Goal: Use online tool/utility: Use online tool/utility

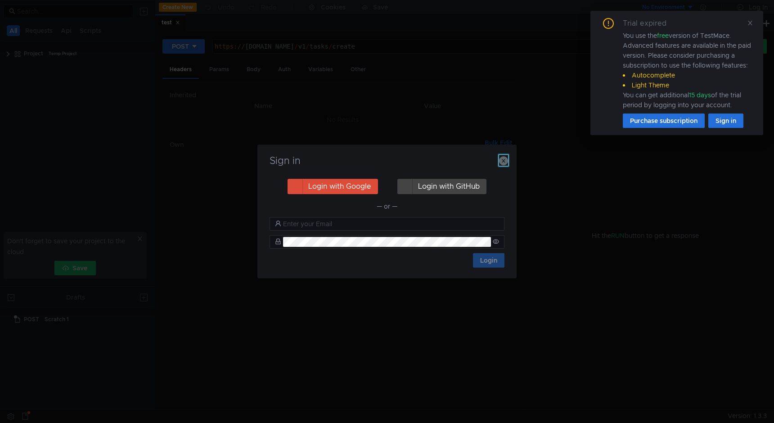
click at [504, 165] on button "button" at bounding box center [503, 160] width 9 height 11
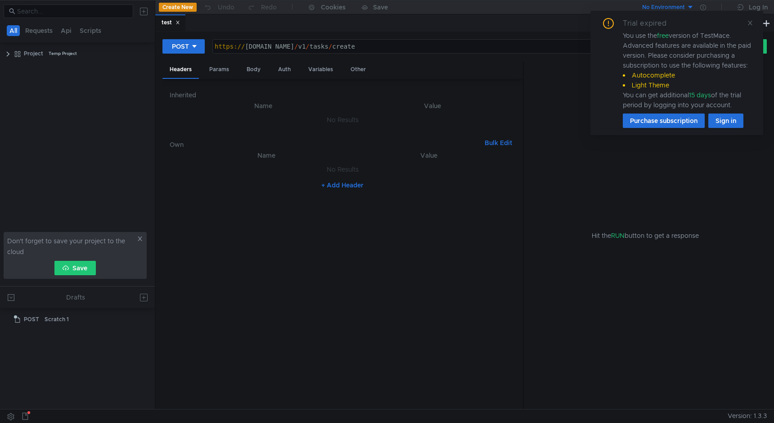
click at [300, 47] on div "https:// [DOMAIN_NAME] / v1 / tasks / create" at bounding box center [458, 54] width 491 height 22
paste textarea "[DOMAIN_NAME][URL]<id>"
click at [751, 23] on icon at bounding box center [750, 23] width 5 height 5
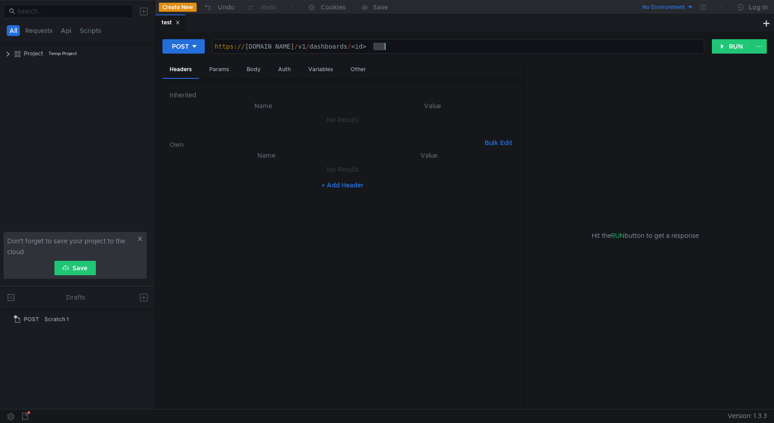
drag, startPoint x: 374, startPoint y: 46, endPoint x: 447, endPoint y: 46, distance: 72.9
click at [447, 46] on div "https:// [DOMAIN_NAME] / v1 / dashboards / <id>" at bounding box center [458, 54] width 491 height 22
paste textarea "97xa674qpq6ku"
type textarea "[URL][DOMAIN_NAME]"
click at [734, 47] on button "RUN" at bounding box center [732, 46] width 40 height 14
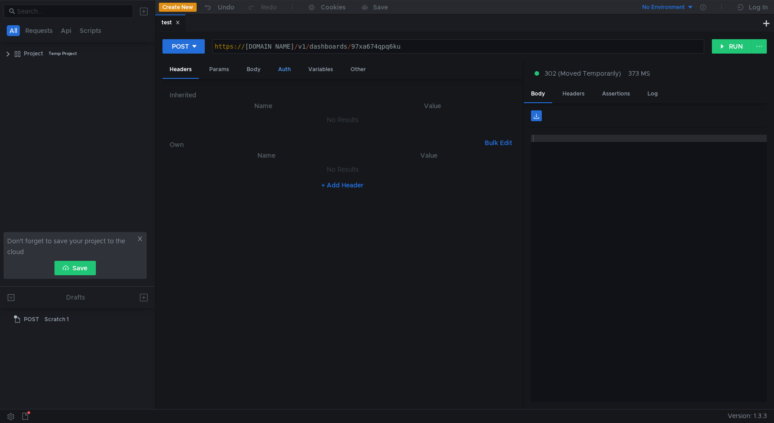
click at [290, 72] on div "Auth" at bounding box center [284, 69] width 27 height 17
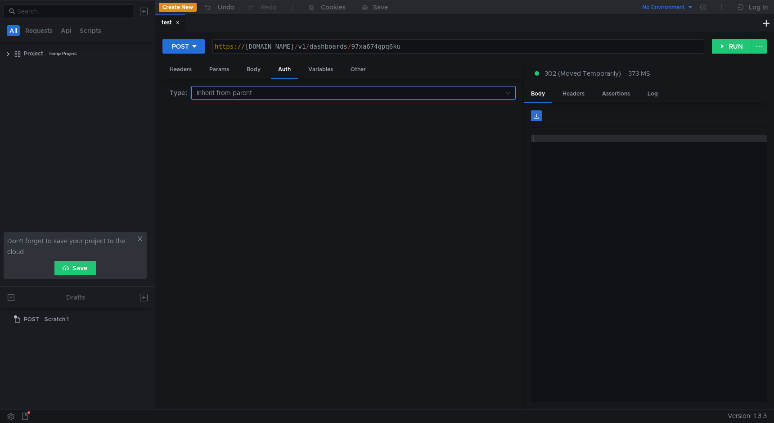
click at [289, 94] on input at bounding box center [351, 92] width 308 height 13
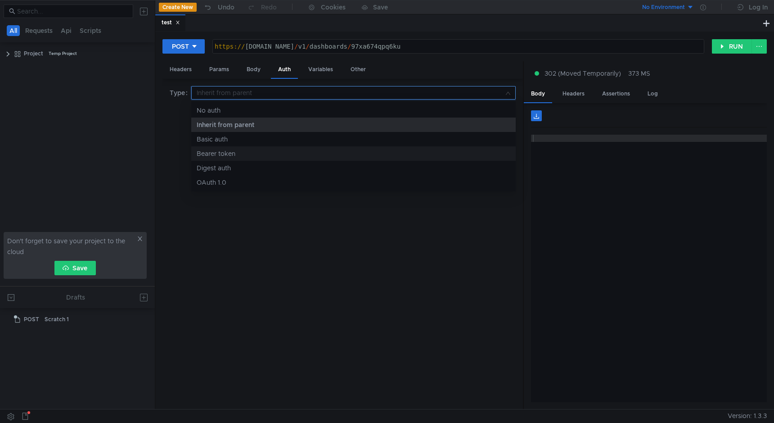
click at [239, 152] on div "Bearer token" at bounding box center [354, 154] width 314 height 10
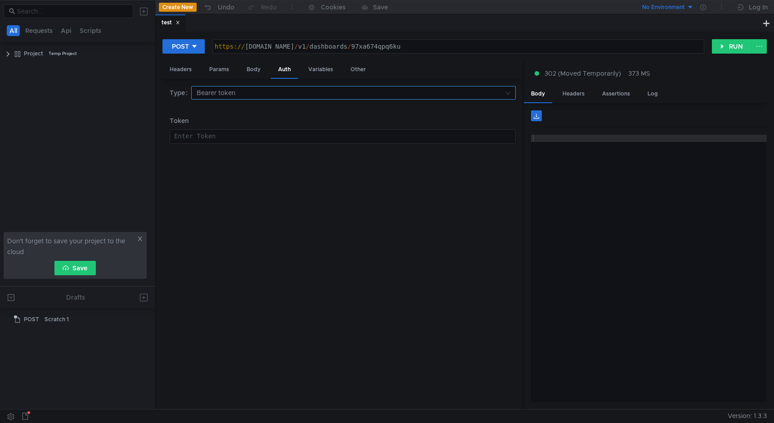
click at [266, 92] on input at bounding box center [351, 92] width 308 height 13
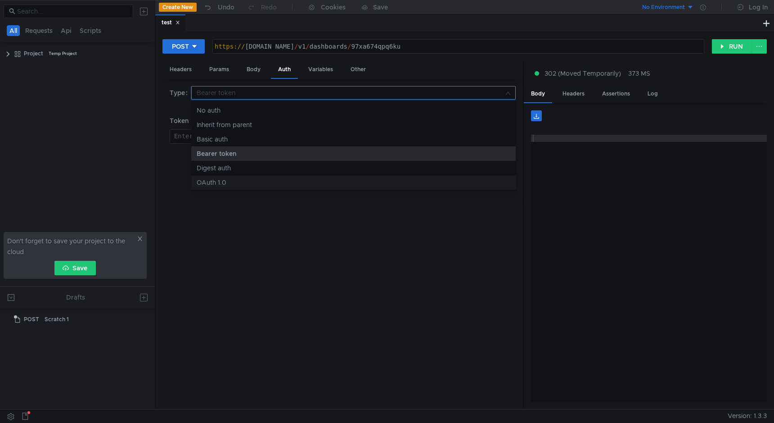
click at [253, 178] on div "OAuth 1.0" at bounding box center [354, 182] width 314 height 10
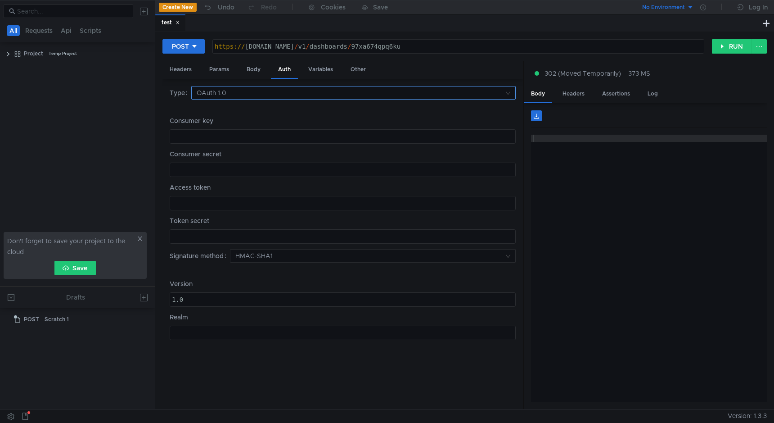
click at [239, 92] on input at bounding box center [351, 92] width 308 height 13
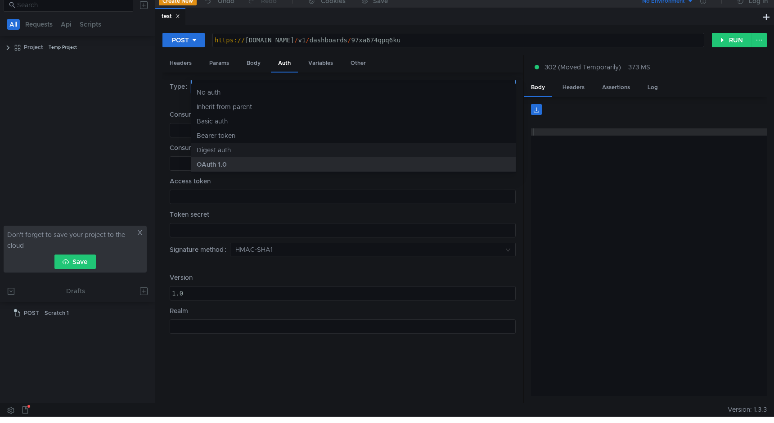
scroll to position [1, 0]
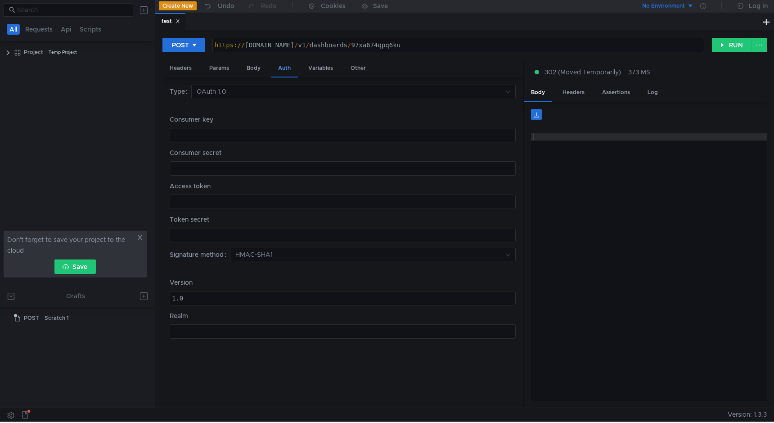
click at [283, 69] on div "Auth" at bounding box center [284, 69] width 27 height 18
click at [288, 68] on div "Auth" at bounding box center [284, 69] width 27 height 18
click at [186, 69] on div "Headers" at bounding box center [181, 68] width 36 height 17
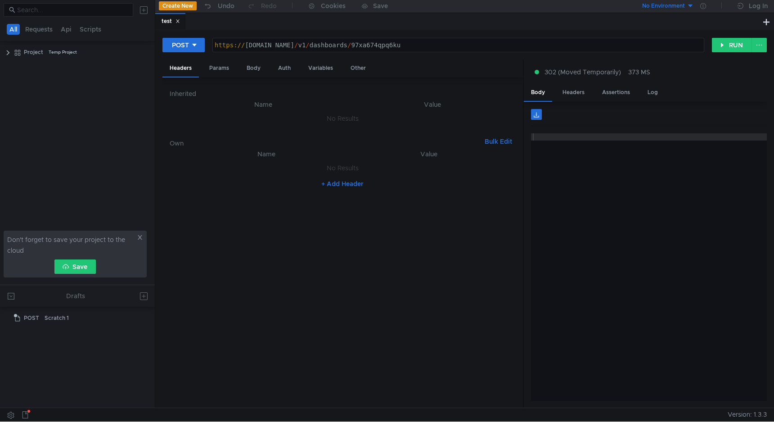
click at [349, 182] on button "+ Add Header" at bounding box center [343, 183] width 50 height 11
click at [265, 168] on div at bounding box center [273, 178] width 156 height 22
click at [404, 173] on div at bounding box center [431, 178] width 152 height 22
click at [288, 64] on div "Auth" at bounding box center [284, 68] width 27 height 17
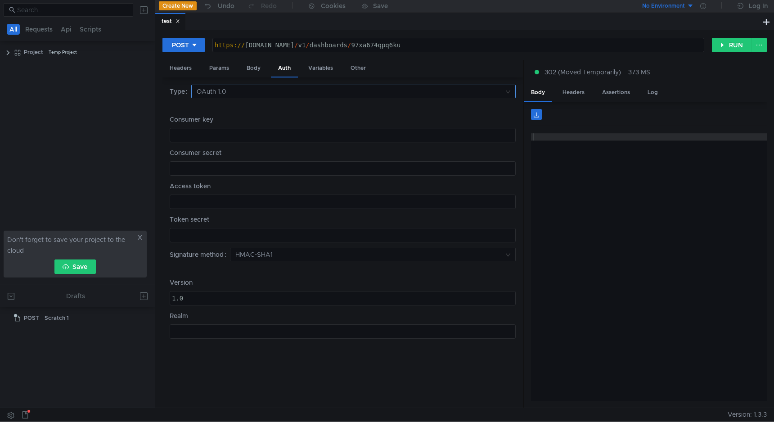
click at [512, 90] on nz-select-top-control "OAuth 1.0" at bounding box center [353, 92] width 325 height 14
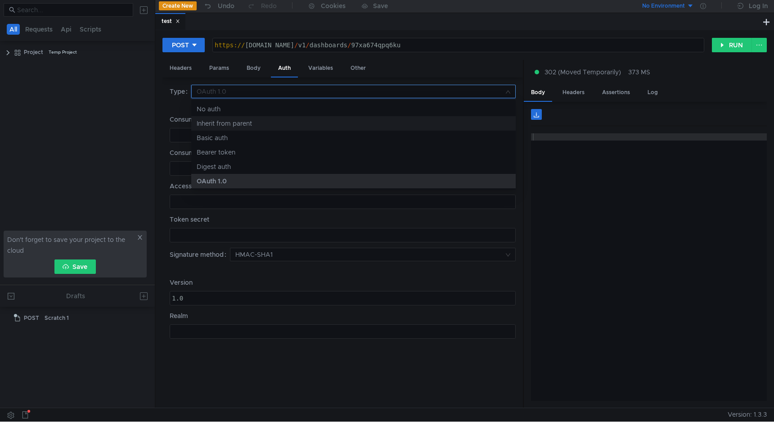
click at [256, 124] on div "Inherit from parent" at bounding box center [354, 123] width 314 height 10
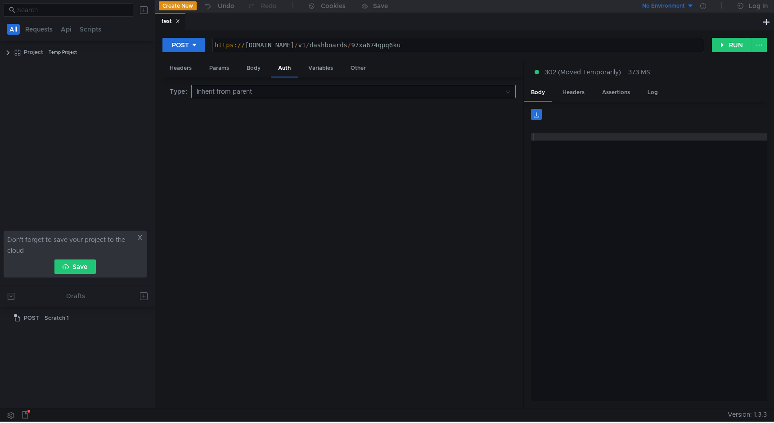
click at [508, 90] on nz-select-top-control "Inherit from parent" at bounding box center [353, 92] width 325 height 14
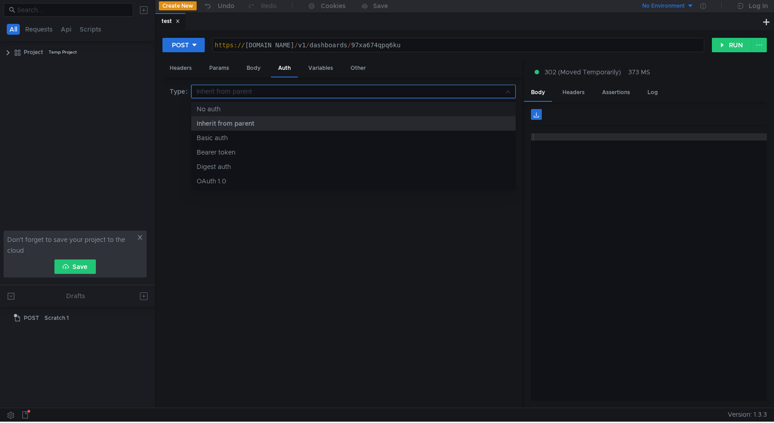
click at [202, 51] on div at bounding box center [387, 211] width 774 height 423
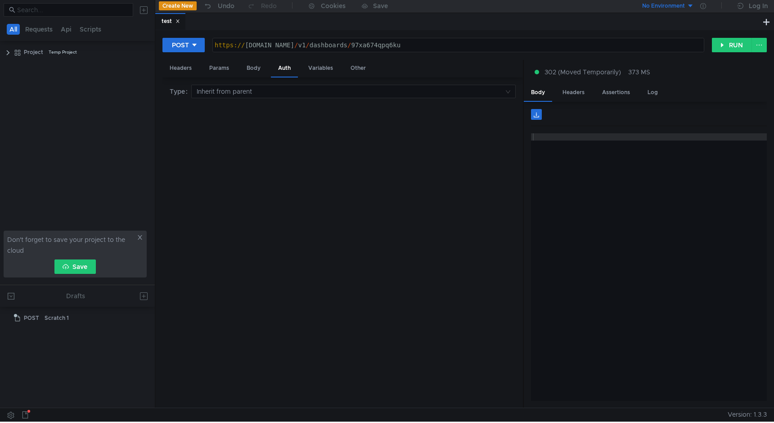
click at [199, 54] on div "POST [URL][DOMAIN_NAME] https:// [DOMAIN_NAME] / v1 / dashboards / 97xa674qpq6k…" at bounding box center [465, 48] width 605 height 23
click at [199, 46] on button "POST" at bounding box center [184, 45] width 42 height 14
click at [189, 62] on li "GET" at bounding box center [184, 64] width 42 height 14
click at [251, 68] on div "Auth" at bounding box center [253, 68] width 27 height 17
click at [250, 89] on input at bounding box center [351, 91] width 308 height 13
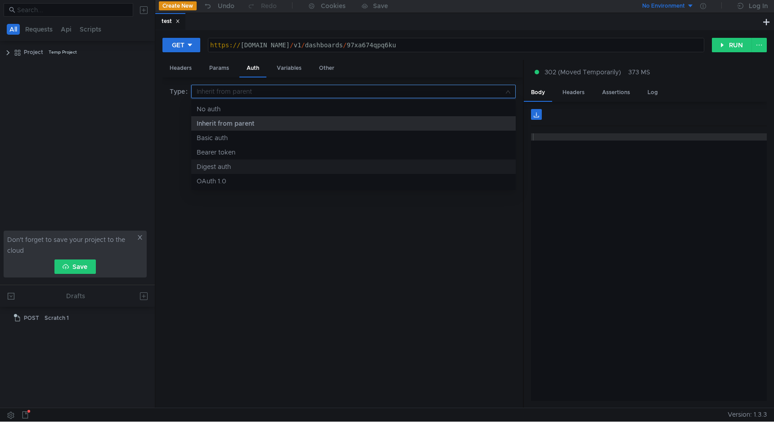
click at [247, 164] on div "Digest auth" at bounding box center [354, 167] width 314 height 10
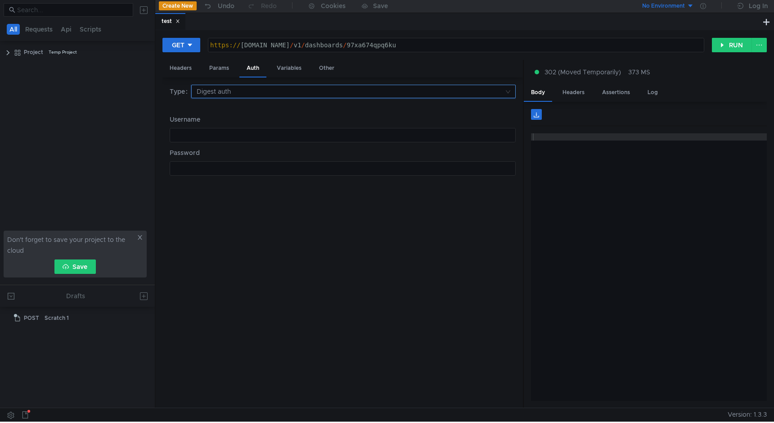
click at [225, 92] on input at bounding box center [351, 91] width 308 height 13
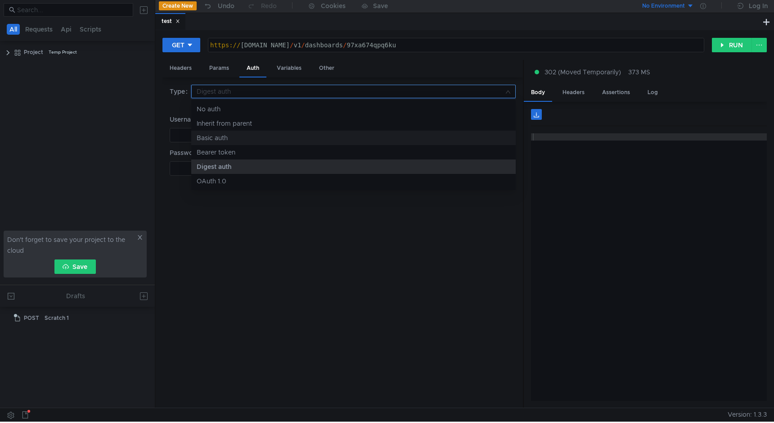
click at [220, 138] on div "Basic auth" at bounding box center [354, 138] width 314 height 10
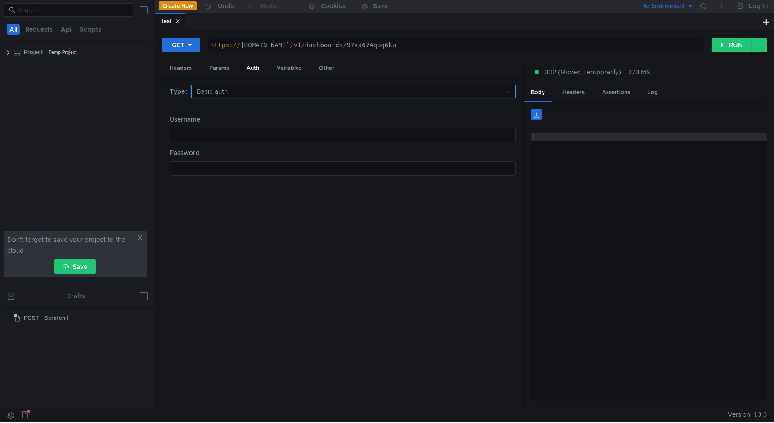
click at [218, 93] on input at bounding box center [351, 91] width 308 height 13
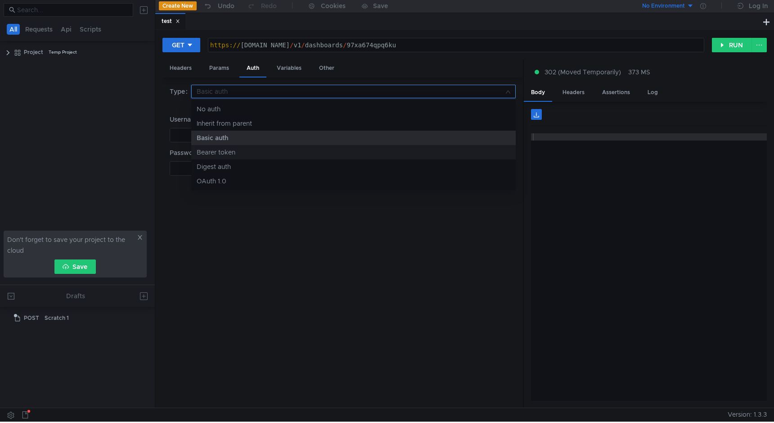
click at [217, 152] on div "Bearer token" at bounding box center [354, 152] width 314 height 10
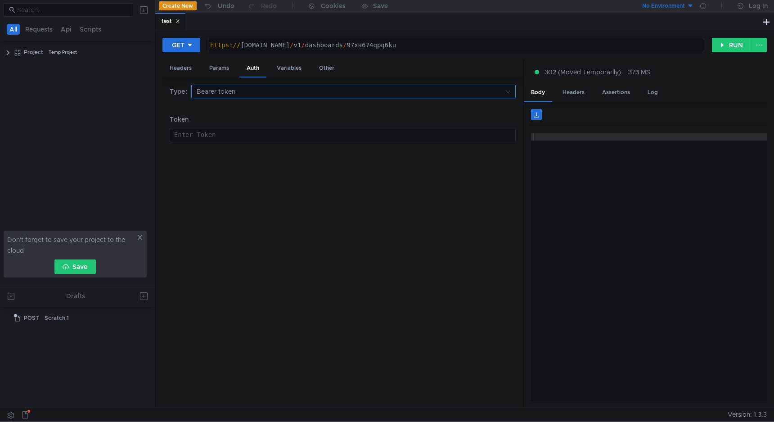
click at [220, 95] on input at bounding box center [351, 91] width 308 height 13
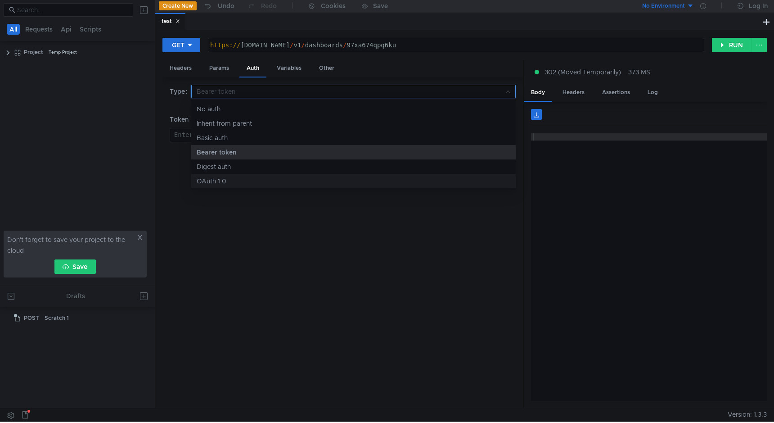
click at [223, 178] on div "OAuth 1.0" at bounding box center [354, 181] width 314 height 10
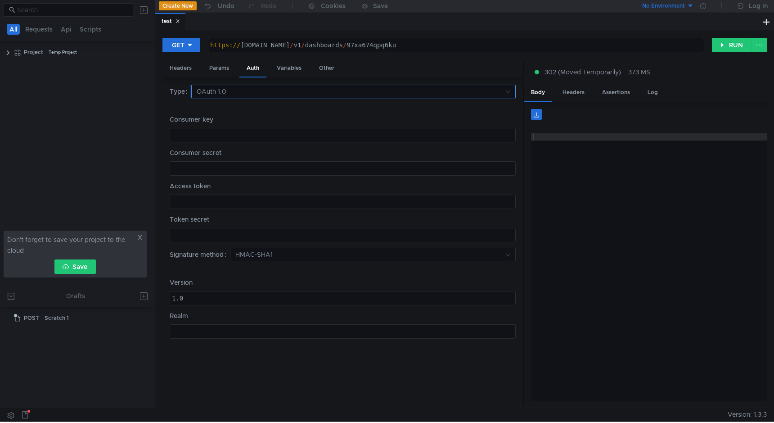
click at [219, 94] on input at bounding box center [351, 91] width 308 height 13
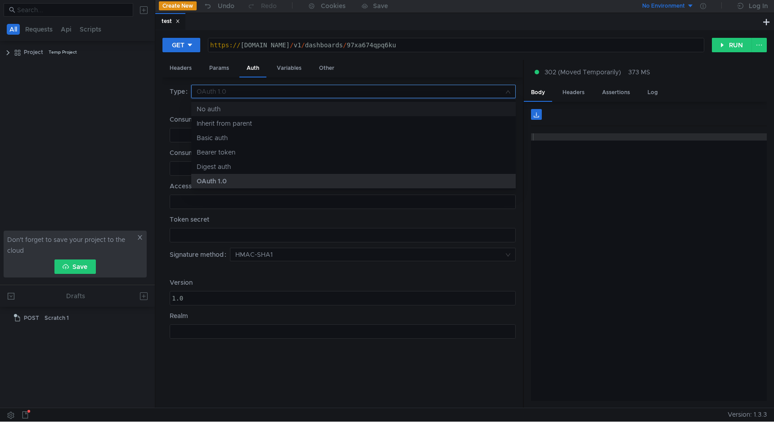
click at [221, 111] on div "No auth" at bounding box center [354, 109] width 314 height 10
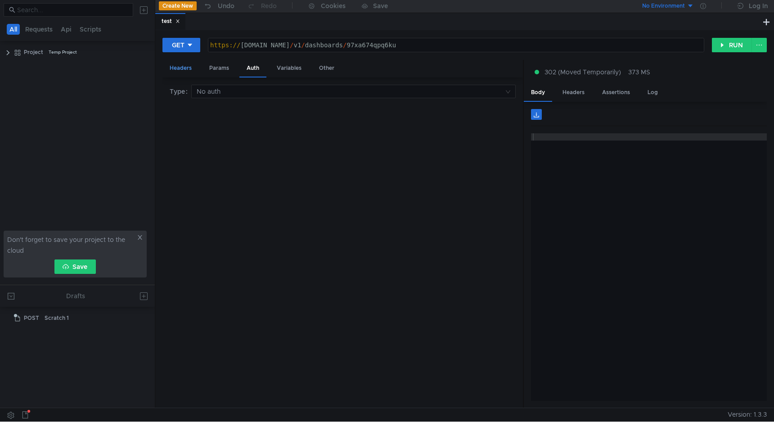
click at [181, 68] on div "Headers" at bounding box center [181, 68] width 36 height 17
click at [224, 167] on div at bounding box center [273, 178] width 156 height 22
click at [389, 172] on div at bounding box center [431, 178] width 152 height 22
paste textarea "y1__xDprrqRpdT-ARjDFSDNweQCQIxFXgeuh29BE4GVxedBczoTvZk"
type textarea "y1__xDprrqRpdT-ARjDFSDNweQCQIxFXgeuh29BE4GVxedBczoTvZk"
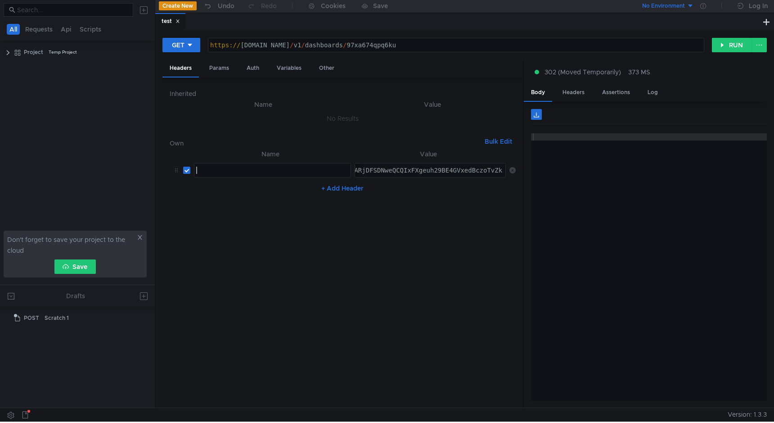
click at [227, 170] on div at bounding box center [273, 178] width 156 height 22
paste textarea "Authorization"
type textarea "Authorization"
drag, startPoint x: 366, startPoint y: 173, endPoint x: 311, endPoint y: 173, distance: 54.9
click at [311, 173] on tr "Authorization Authorization ההההההההההההההההההההההההההההההההההההההההההההההההההה…" at bounding box center [343, 170] width 346 height 22
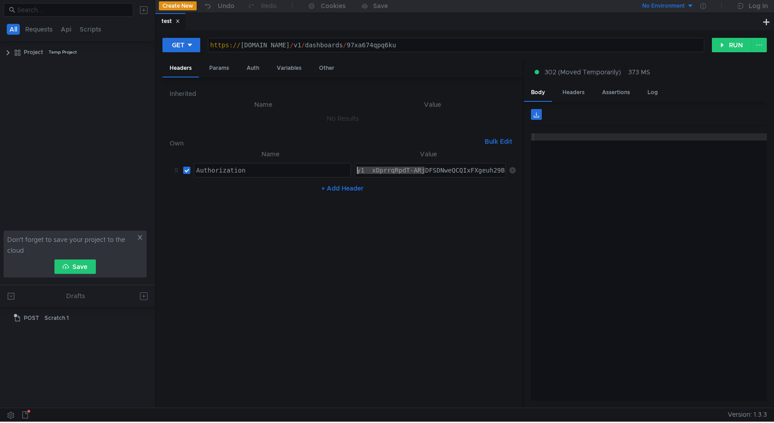
click at [356, 173] on div "y1__xDprrqRpdT-ARjDFSDNweQCQIxFXgeuh29BE4GVxedBczoTvZk" at bounding box center [461, 178] width 212 height 22
paste textarea "OAuth"
type textarea "[AUTH_TOKEN]"
click at [731, 43] on button "RUN" at bounding box center [732, 45] width 40 height 14
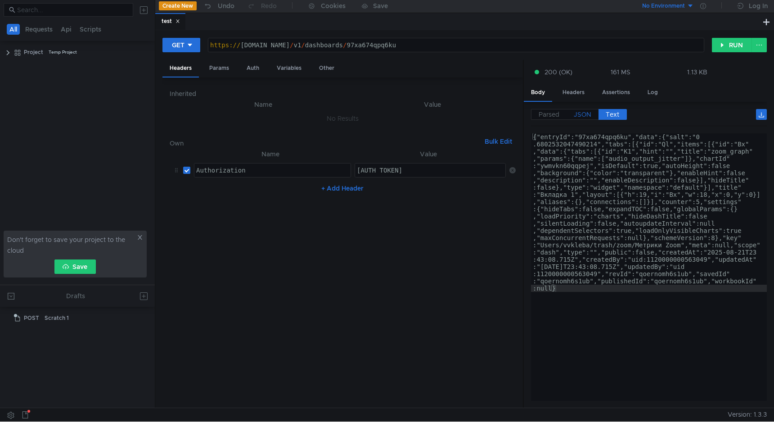
click at [581, 118] on span "JSON" at bounding box center [583, 114] width 18 height 8
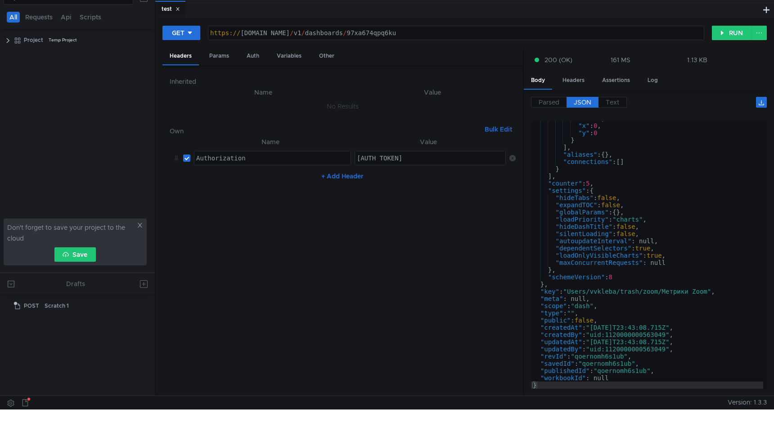
scroll to position [14, 0]
click at [604, 228] on div ""w" : 18 , "x" : 0 , "y" : 0 } ] , "aliases" : { } , "connections" : [ ] } ] , …" at bounding box center [647, 255] width 232 height 282
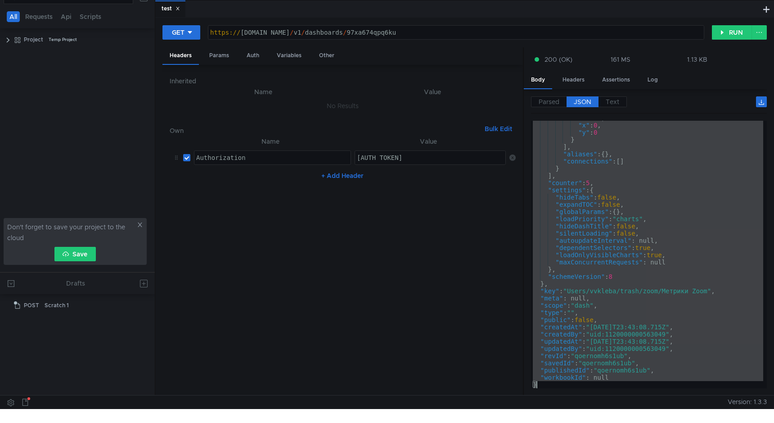
click at [618, 264] on div ""w" : 18 , "x" : 0 , "y" : 0 } ] , "aliases" : { } , "connections" : [ ] } ] , …" at bounding box center [647, 254] width 232 height 267
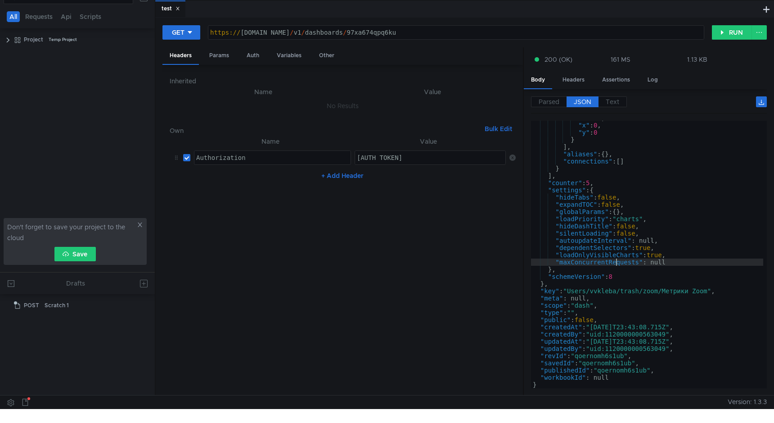
type textarea ""workbookId": null }"
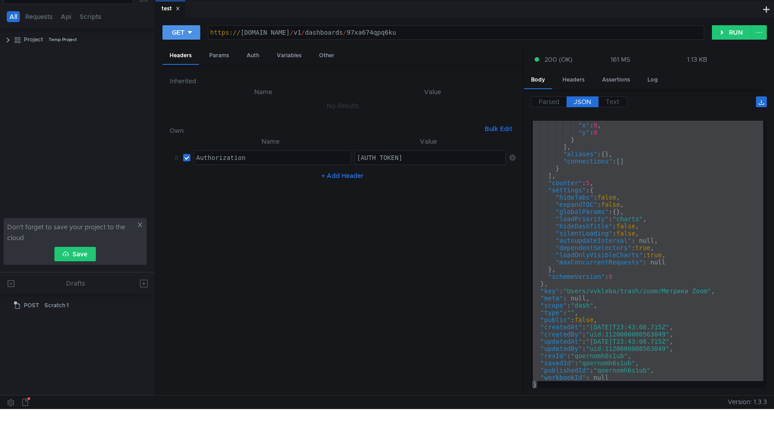
click at [193, 30] on button "GET" at bounding box center [182, 32] width 38 height 14
click at [188, 66] on li "POST" at bounding box center [182, 66] width 39 height 14
click at [254, 55] on div "Body" at bounding box center [254, 55] width 28 height 17
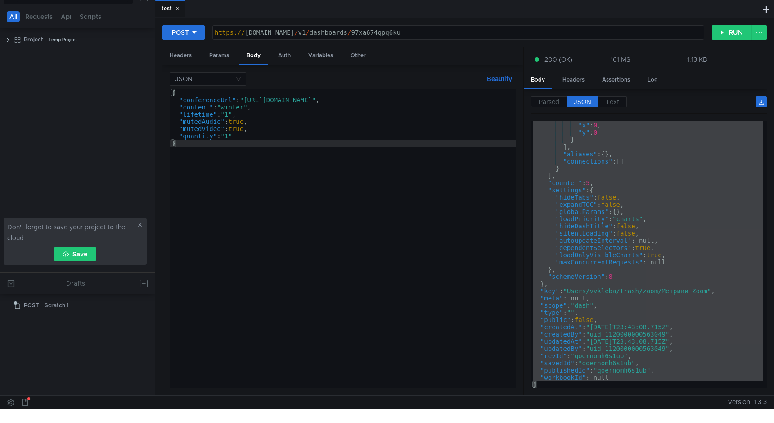
click at [301, 149] on div "{ "conferenceUrl" : "[URL][DOMAIN_NAME]" , "content" : "winter" , "lifetime" : …" at bounding box center [343, 245] width 346 height 313
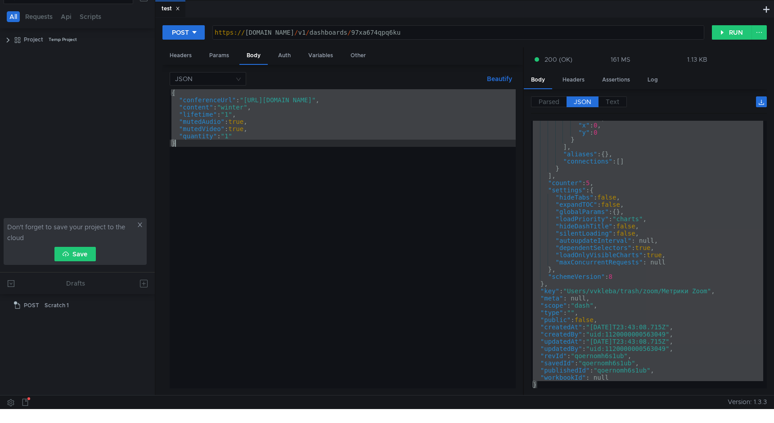
paste textarea
type textarea "}"
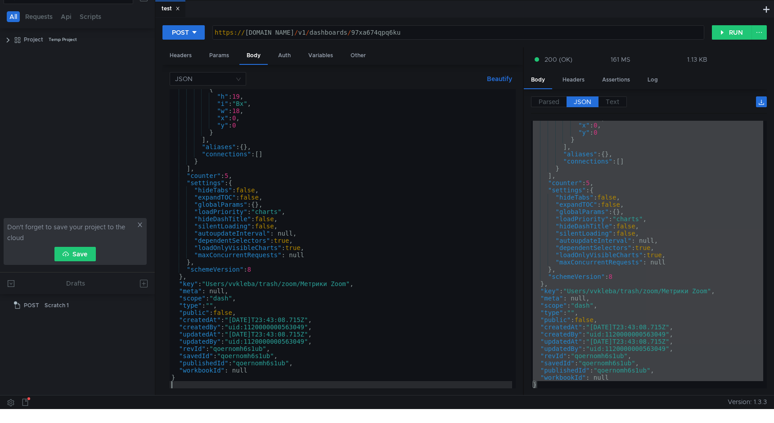
scroll to position [299, 0]
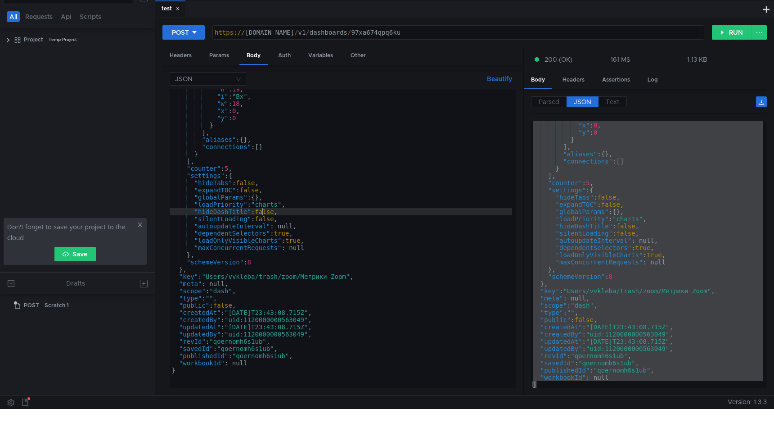
click at [262, 213] on div ""h" : 19 , "i" : "Bx" , "w" : 18 , "x" : 0 , "y" : 0 } ] , "aliases" : { } , "c…" at bounding box center [341, 242] width 343 height 313
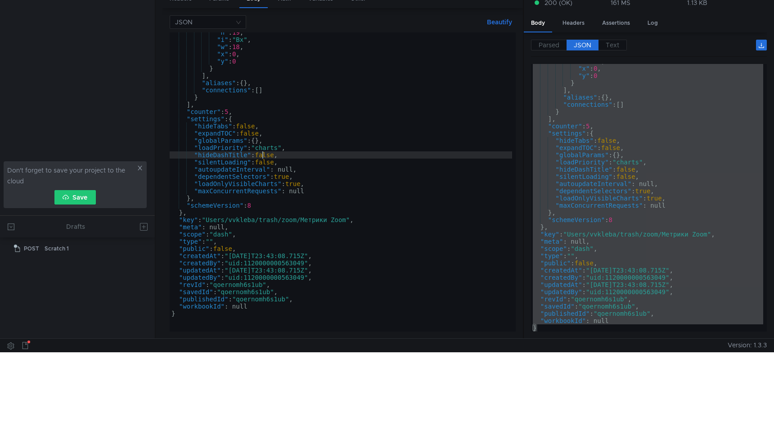
click at [265, 261] on div ""h" : 19 , "i" : "Bx" , "w" : 18 , "x" : 0 , "y" : 0 } ] , "aliases" : { } , "c…" at bounding box center [341, 185] width 343 height 313
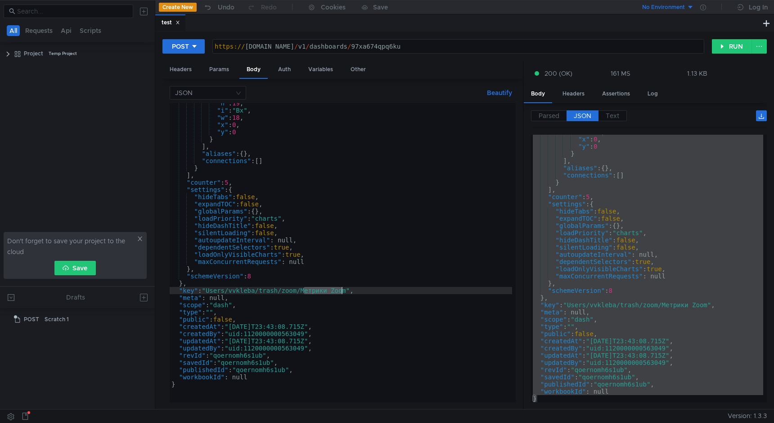
drag, startPoint x: 304, startPoint y: 293, endPoint x: 343, endPoint y: 293, distance: 38.3
click at [343, 293] on div ""h" : 19 , "i" : "Bx" , "w" : 18 , "x" : 0 , "y" : 0 } ] , "aliases" : { } , "c…" at bounding box center [341, 256] width 343 height 313
click at [325, 291] on div ""h" : 19 , "i" : "Bx" , "w" : 18 , "x" : 0 , "y" : 0 } ] , "aliases" : { } , "c…" at bounding box center [341, 256] width 343 height 313
drag, startPoint x: 209, startPoint y: 290, endPoint x: 346, endPoint y: 290, distance: 136.9
click at [346, 291] on div ""h" : 19 , "i" : "Bx" , "w" : 18 , "x" : 0 , "y" : 0 } ] , "aliases" : { } , "c…" at bounding box center [341, 256] width 343 height 313
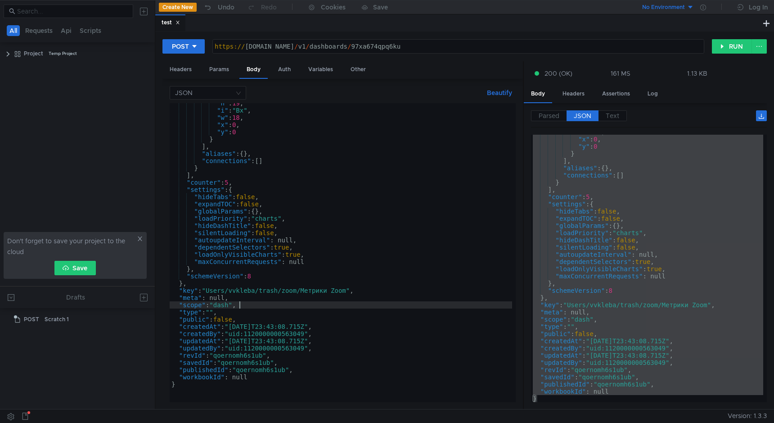
click at [277, 306] on div ""h" : 19 , "i" : "Bx" , "w" : 18 , "x" : 0 , "y" : 0 } ] , "aliases" : { } , "c…" at bounding box center [341, 256] width 343 height 313
type textarea ""scope": "dash","
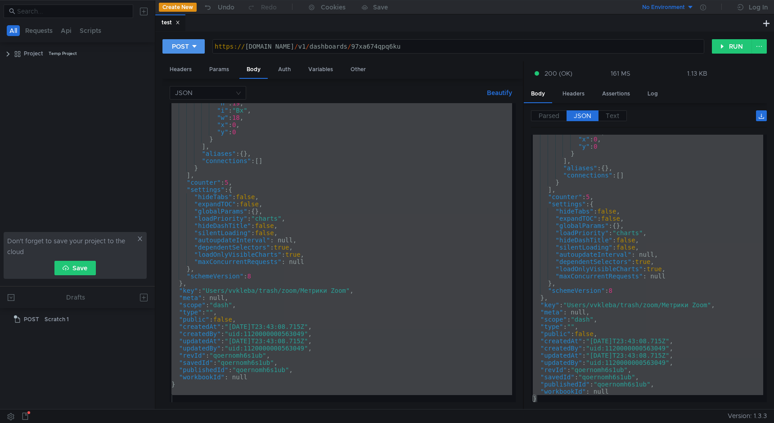
click at [195, 47] on icon at bounding box center [194, 46] width 6 height 6
click at [181, 66] on li "GET" at bounding box center [184, 65] width 42 height 14
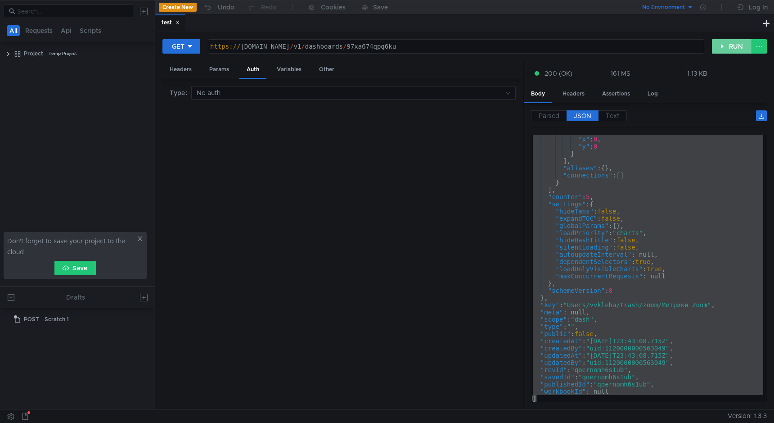
click at [730, 47] on button "RUN" at bounding box center [732, 46] width 40 height 14
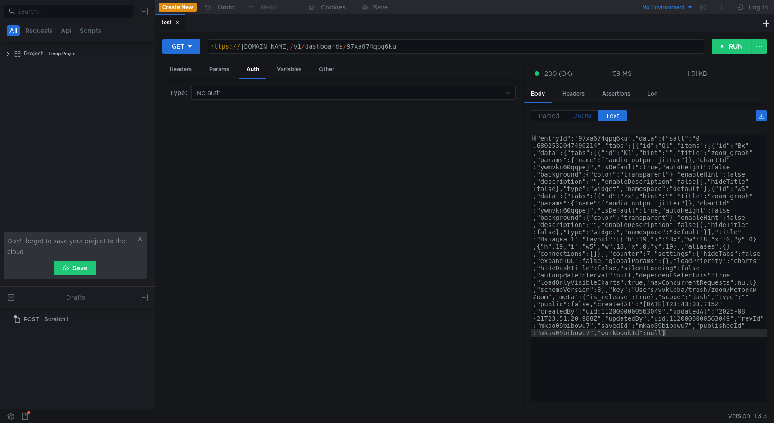
click at [583, 115] on span "JSON" at bounding box center [583, 116] width 18 height 8
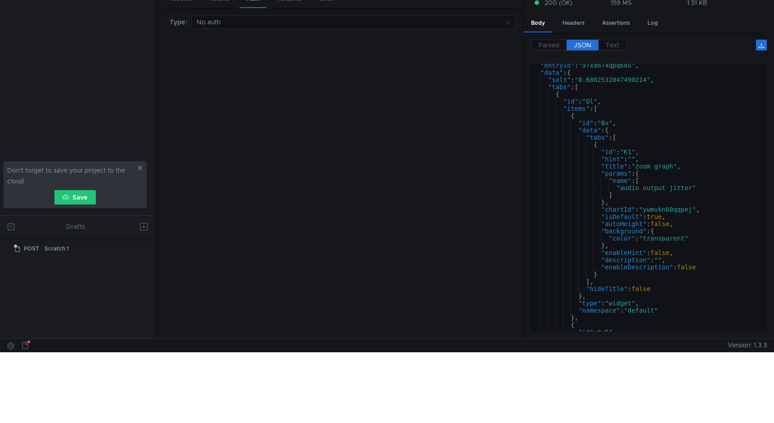
scroll to position [9, 0]
click at [628, 185] on div ""entryId" : "97xa674qpq6ku" , "data" : { "salt" : "0.6802532047490214" , "tabs"…" at bounding box center [647, 203] width 232 height 282
type textarea ""workbookId": null }"
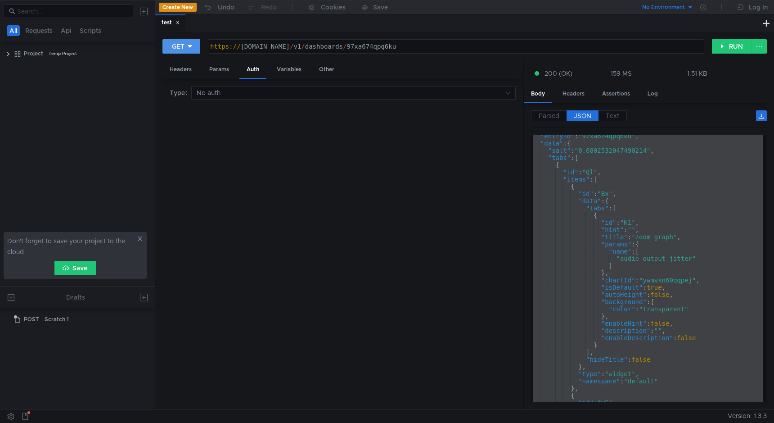
click at [183, 51] on div "GET" at bounding box center [178, 46] width 13 height 10
click at [188, 77] on li "POST" at bounding box center [182, 79] width 39 height 14
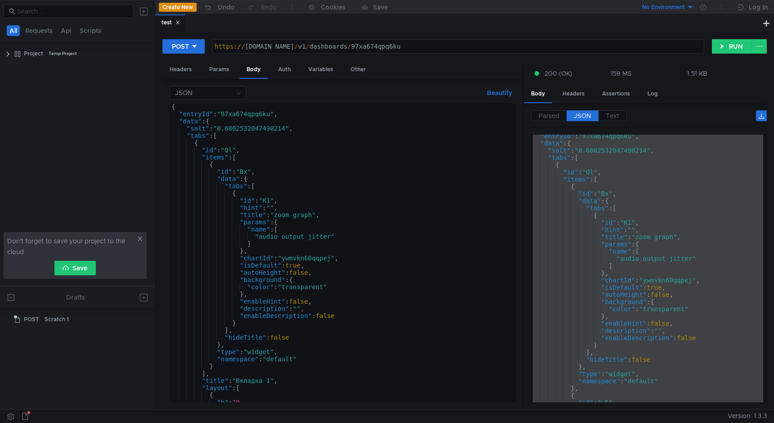
type textarea "{"
click at [270, 167] on div "{ "entryId" : "97xa674qpq6ku" , "data" : { "salt" : "0.6802532047490214" , "tab…" at bounding box center [341, 259] width 343 height 313
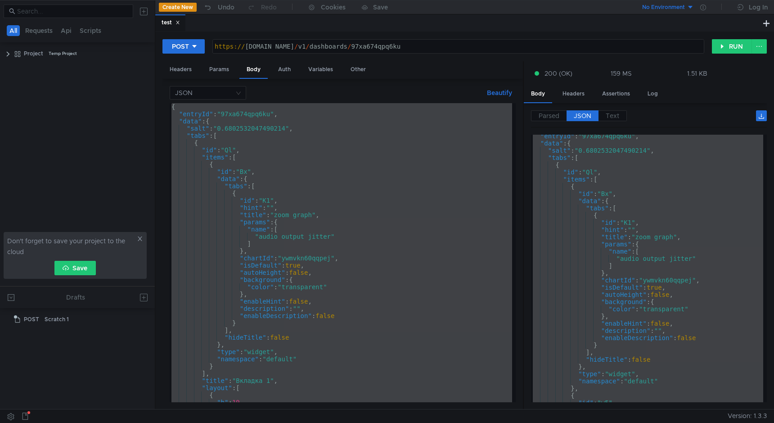
paste textarea
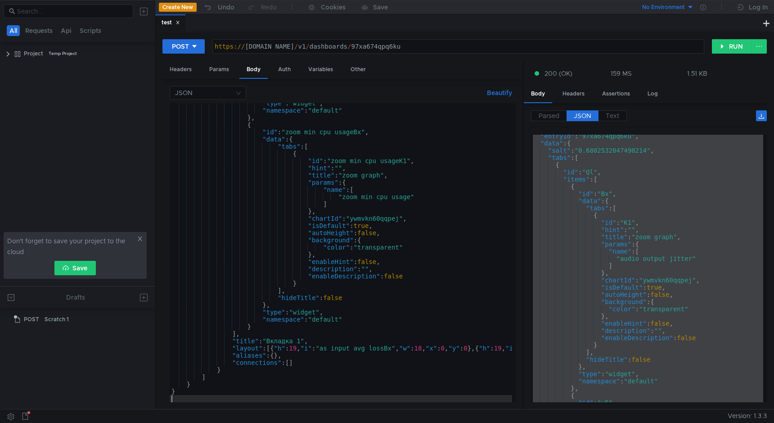
click at [403, 51] on div "https:// api.dash.yandex.net / v1 / dashboards / 97xa674qpq6ku" at bounding box center [458, 54] width 491 height 22
type textarea "https://api.dash.yandex.net/v1/dashboards"
click at [730, 45] on button "RUN" at bounding box center [732, 46] width 40 height 14
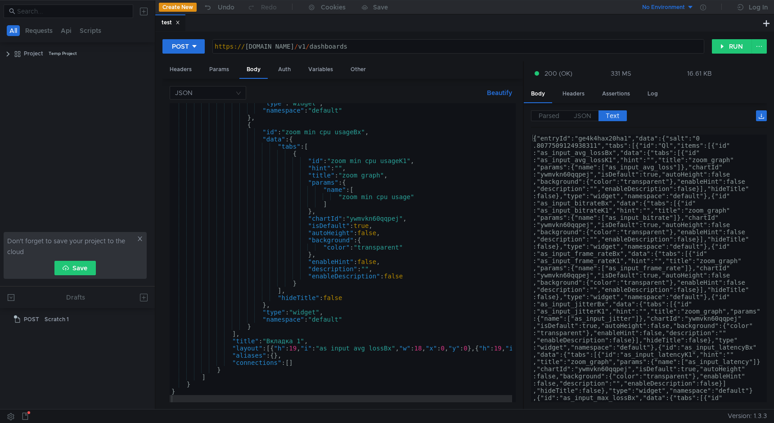
scroll to position [7763, 0]
click at [383, 46] on div "https:// api.dash.yandex.net / v1 / dashboards" at bounding box center [458, 54] width 491 height 22
paste textarea "ge4k4hax20ha1"
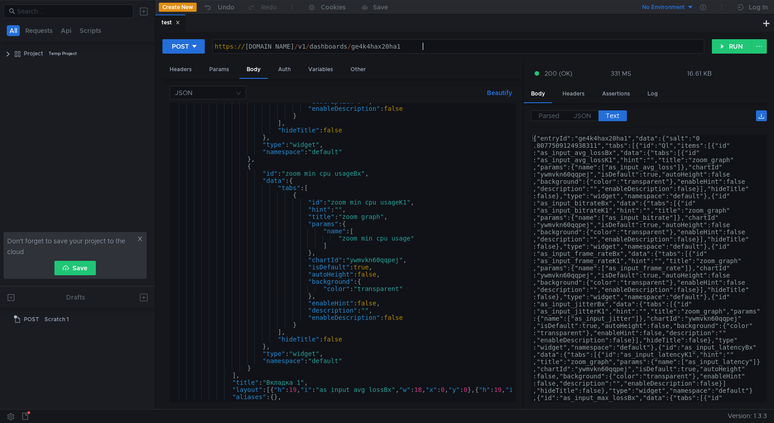
scroll to position [0, 3]
type textarea "https://api.dash.yandex.net/v1/dashboards/ge4k4hax20ha1"
type textarea ""title": "zoom_graph","
drag, startPoint x: 304, startPoint y: 217, endPoint x: 403, endPoint y: 217, distance: 99.5
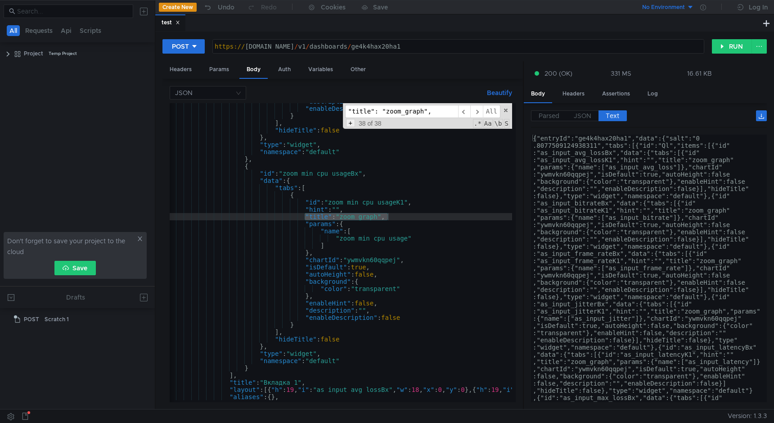
click at [351, 123] on span "+" at bounding box center [350, 123] width 9 height 8
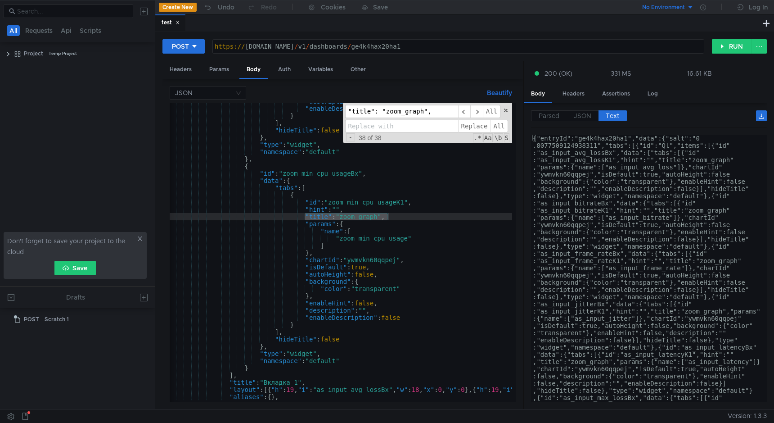
click at [366, 126] on input at bounding box center [401, 126] width 113 height 13
paste input ""title": "zoom_graph","
click at [408, 126] on input ""title": "zoom_graph"," at bounding box center [401, 126] width 113 height 13
type input ""title": "","
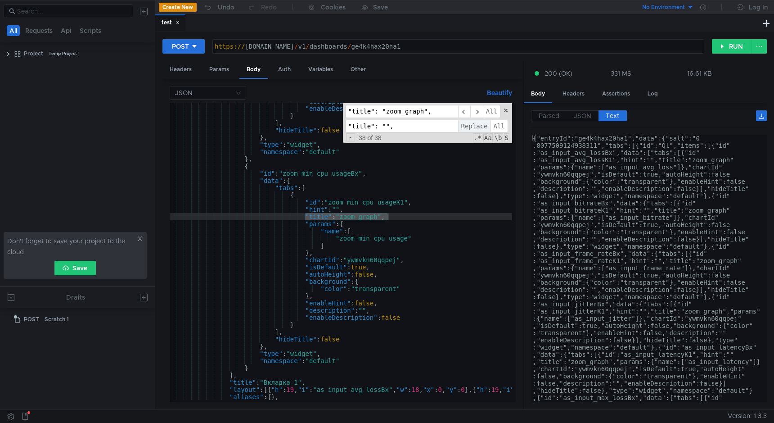
click at [480, 129] on span "Replace" at bounding box center [474, 126] width 32 height 13
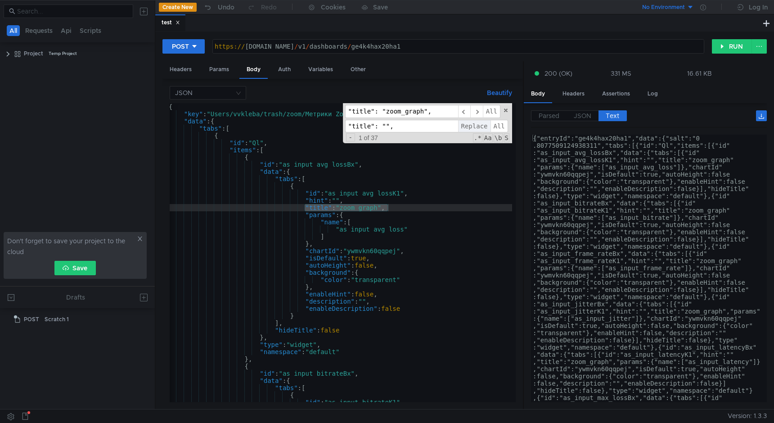
scroll to position [0, 0]
click at [498, 126] on span "All" at bounding box center [500, 126] width 18 height 13
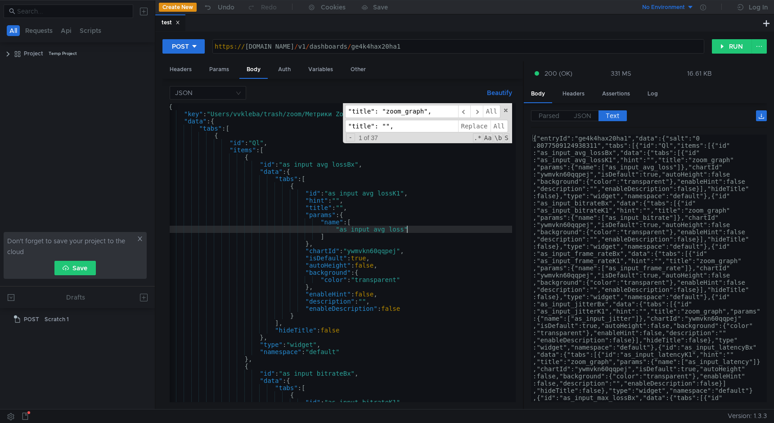
click at [507, 108] on span at bounding box center [506, 110] width 6 height 6
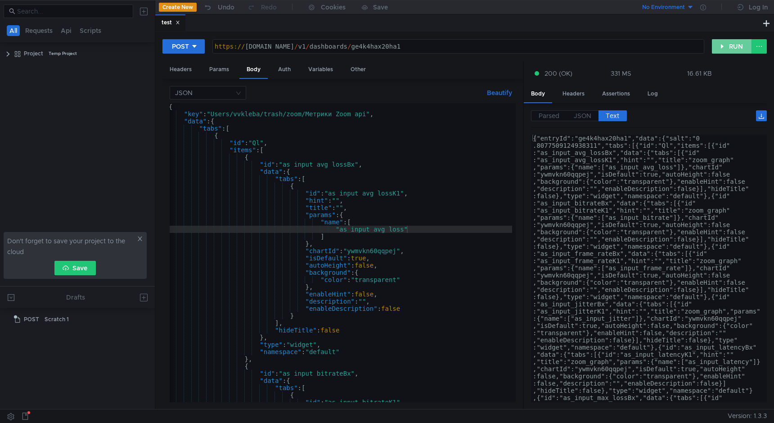
click at [727, 43] on button "RUN" at bounding box center [732, 46] width 40 height 14
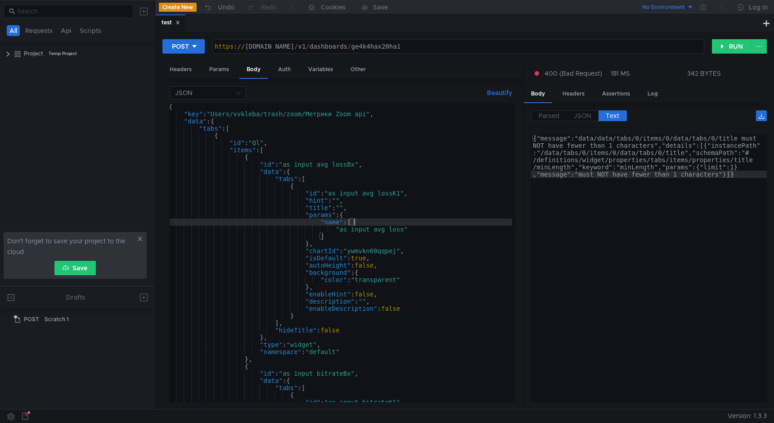
type textarea ""chartId": "ywmvkn60qqpej","
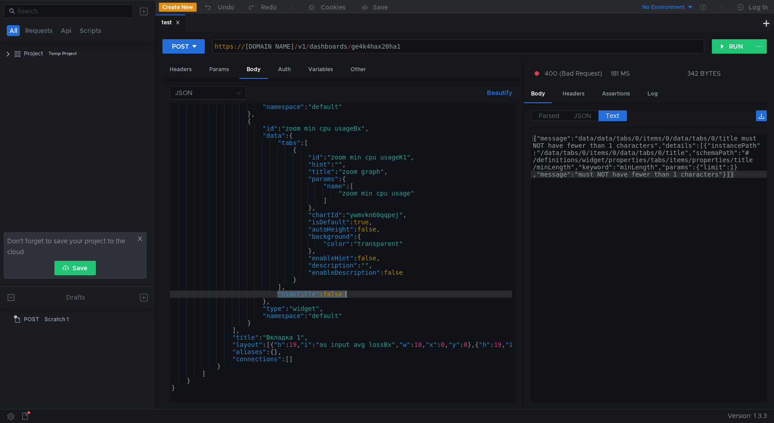
drag, startPoint x: 276, startPoint y: 294, endPoint x: 357, endPoint y: 294, distance: 80.2
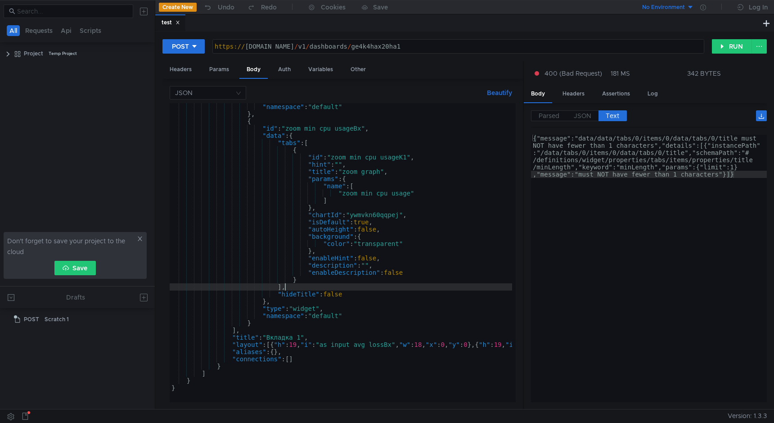
type textarea "],"
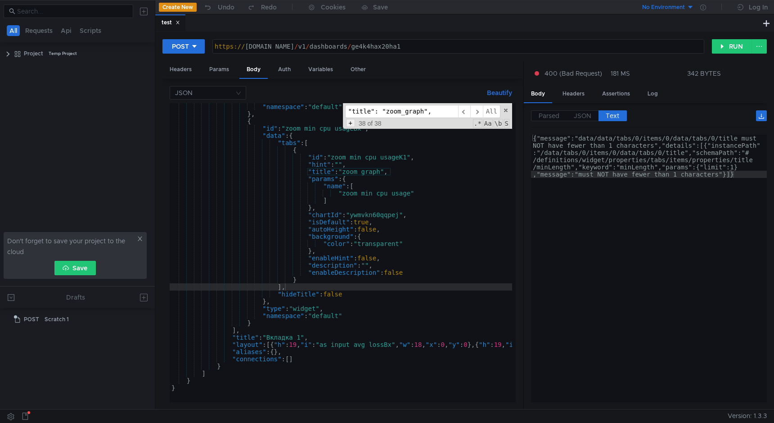
click at [351, 124] on span "+" at bounding box center [350, 123] width 9 height 8
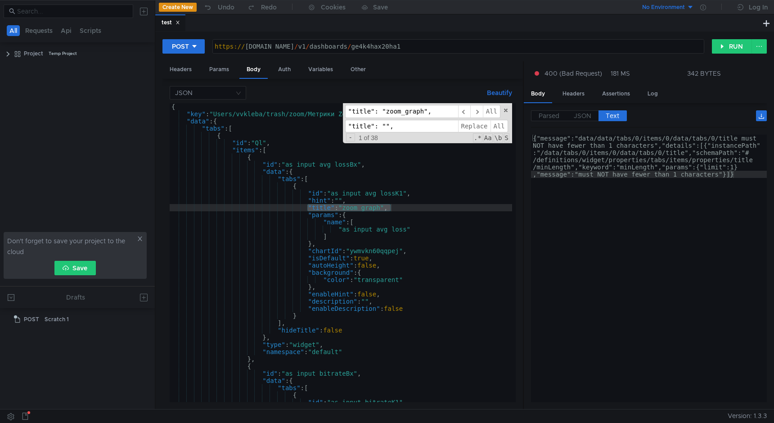
click at [367, 120] on input ""title": ""," at bounding box center [401, 126] width 113 height 13
click at [367, 116] on input ""title": "zoom_graph"," at bounding box center [401, 111] width 113 height 13
paste input "hideTitle": false"
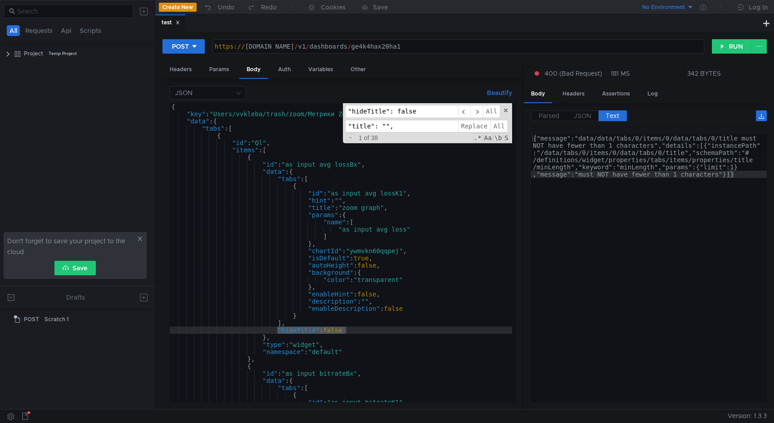
type input ""hideTitle": false"
click at [368, 122] on input ""title": ""," at bounding box center [401, 126] width 113 height 13
paste input "hideTitle": false"
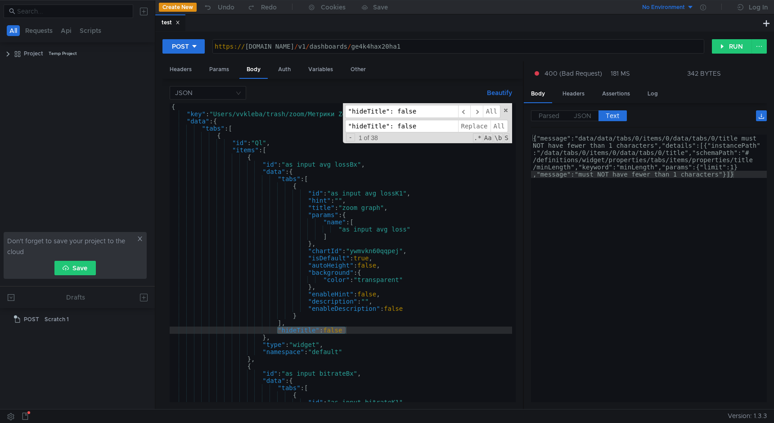
click at [403, 122] on input ""hideTitle": false" at bounding box center [401, 126] width 113 height 13
type input ""hideTitle": true"
click at [503, 125] on span "All" at bounding box center [500, 126] width 18 height 13
click at [506, 109] on span at bounding box center [506, 110] width 6 height 6
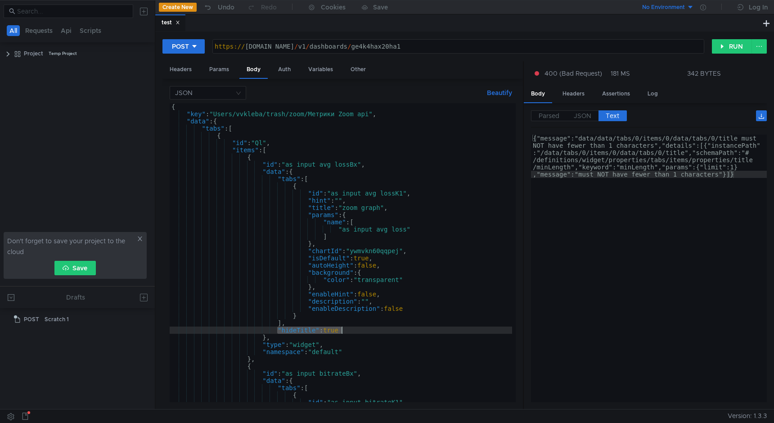
type textarea ""hideTitle": true"
click at [725, 46] on button "RUN" at bounding box center [732, 46] width 40 height 14
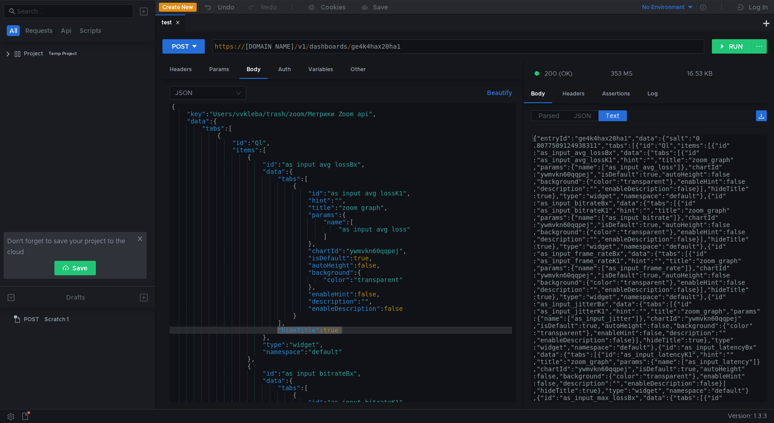
scroll to position [0, 11]
